Goal: Check status: Check status

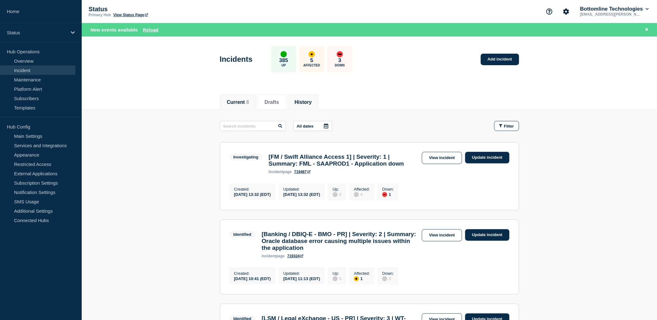
click at [312, 100] on button "History" at bounding box center [303, 102] width 17 height 6
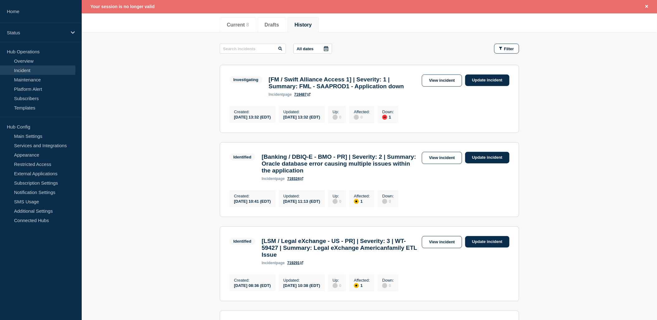
scroll to position [208, 0]
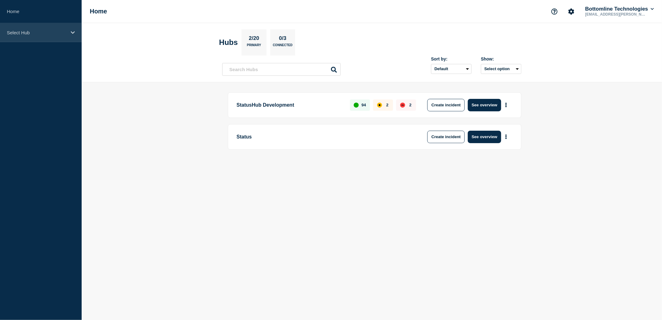
click at [62, 26] on div "Select Hub" at bounding box center [41, 32] width 82 height 19
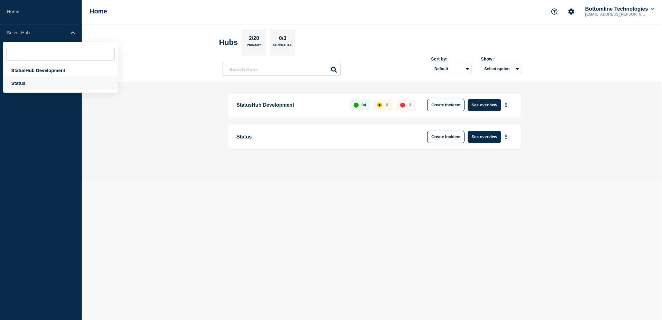
click at [21, 83] on div "Status" at bounding box center [60, 83] width 115 height 13
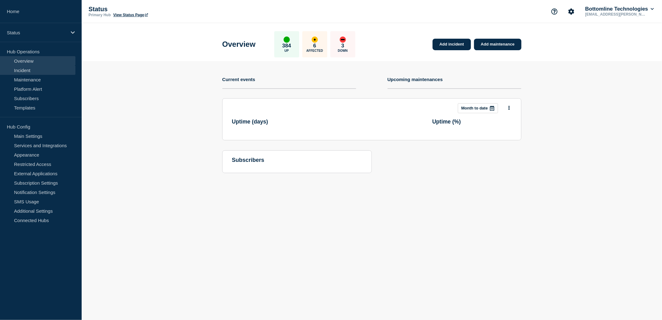
click at [26, 69] on link "Incident" at bounding box center [37, 69] width 75 height 9
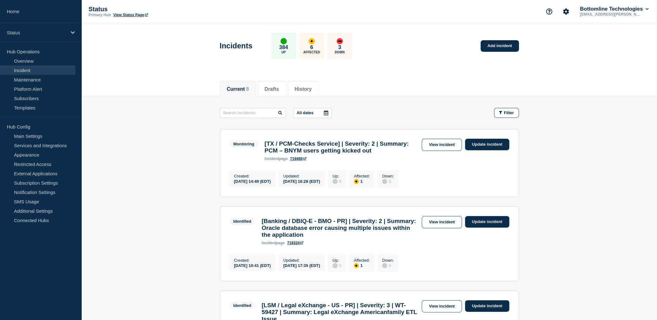
click at [312, 91] on button "History" at bounding box center [303, 89] width 17 height 6
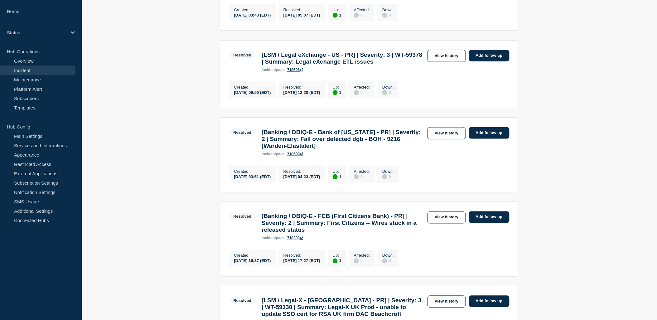
scroll to position [242, 0]
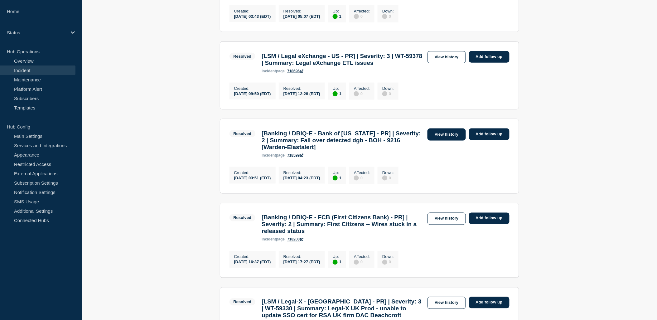
click at [439, 139] on link "View history" at bounding box center [446, 134] width 38 height 12
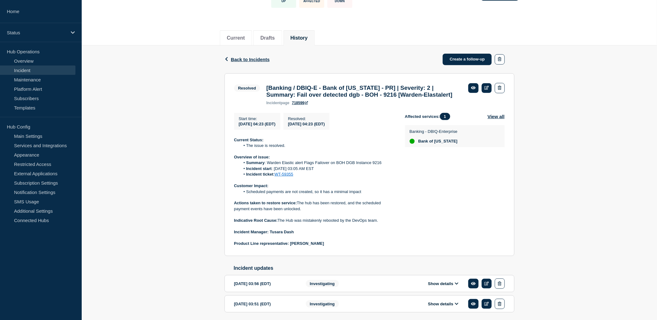
scroll to position [86, 0]
